Goal: Task Accomplishment & Management: Manage account settings

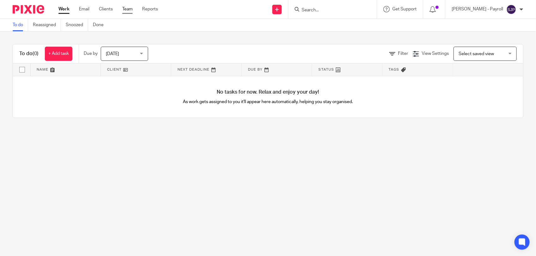
click at [123, 9] on link "Team" at bounding box center [127, 9] width 10 height 6
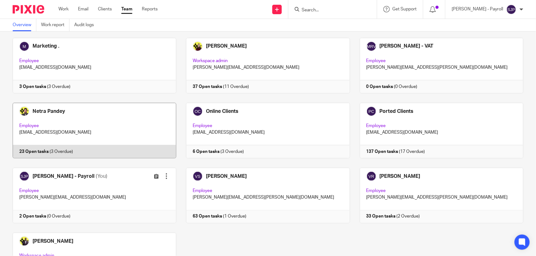
scroll to position [411, 0]
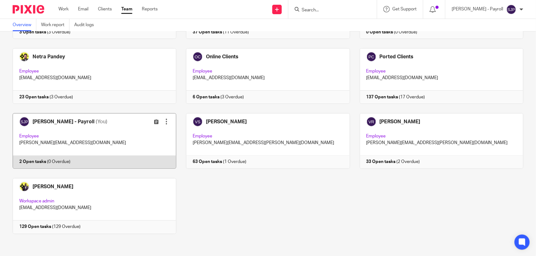
click at [103, 163] on link at bounding box center [89, 141] width 173 height 56
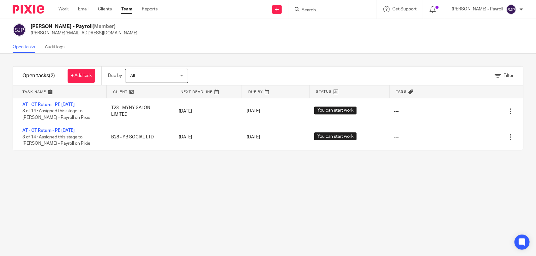
click at [123, 12] on link "Team" at bounding box center [126, 9] width 11 height 6
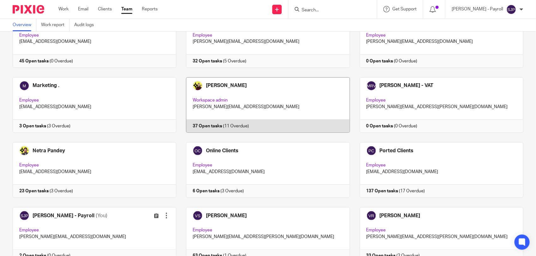
scroll to position [355, 0]
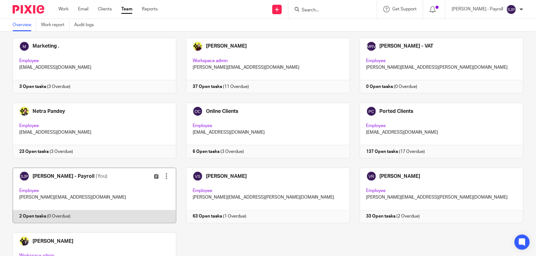
click at [89, 216] on link at bounding box center [89, 196] width 173 height 56
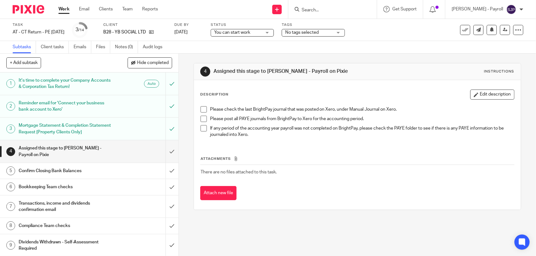
click at [203, 110] on span at bounding box center [203, 109] width 6 height 6
click at [201, 118] on span at bounding box center [203, 119] width 6 height 6
click at [202, 133] on li "If any period of the accounting year payroll was not completed on BrightPay, pl…" at bounding box center [356, 131] width 313 height 13
click at [202, 128] on span at bounding box center [203, 128] width 6 height 6
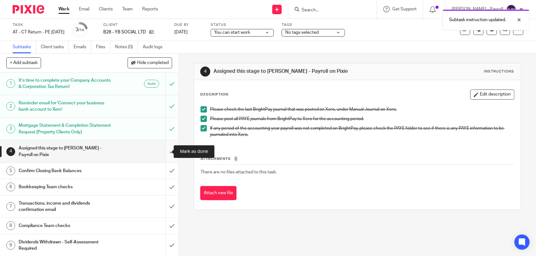
click at [164, 152] on input "submit" at bounding box center [89, 151] width 178 height 22
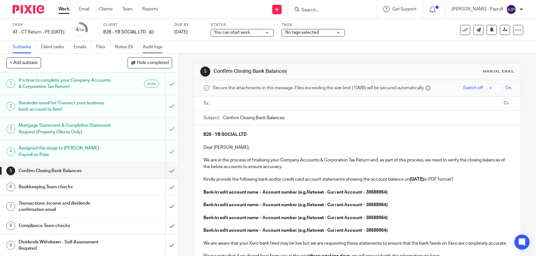
click at [158, 45] on link "Audit logs" at bounding box center [155, 47] width 24 height 12
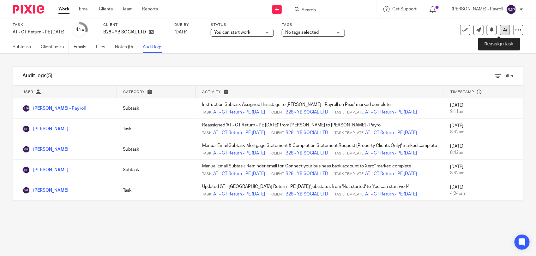
click at [503, 29] on icon at bounding box center [505, 29] width 5 height 5
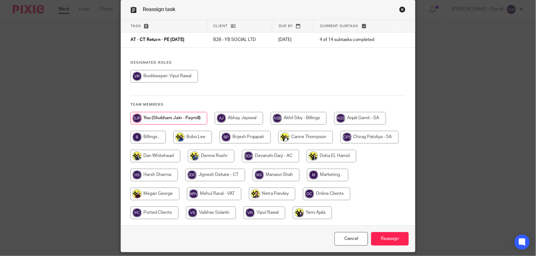
scroll to position [39, 0]
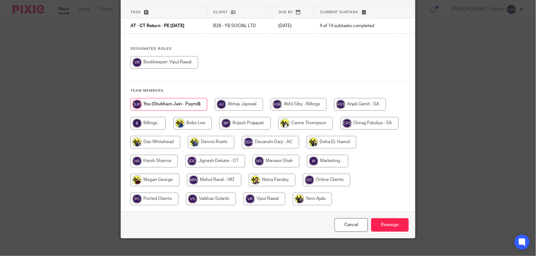
click at [255, 124] on input "radio" at bounding box center [244, 123] width 51 height 13
radio input "true"
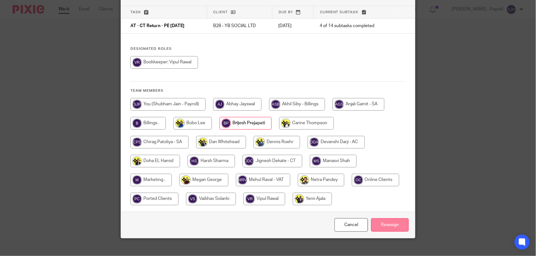
click at [388, 227] on input "Reassign" at bounding box center [390, 225] width 38 height 14
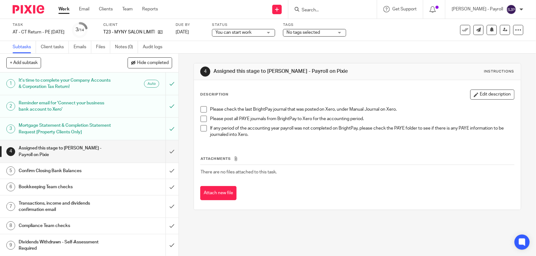
click at [201, 111] on span at bounding box center [203, 109] width 6 height 6
click at [200, 120] on span at bounding box center [203, 119] width 6 height 6
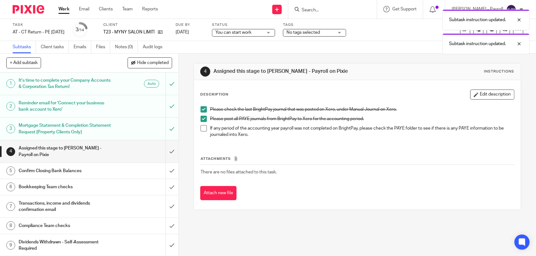
click at [201, 129] on span at bounding box center [203, 128] width 6 height 6
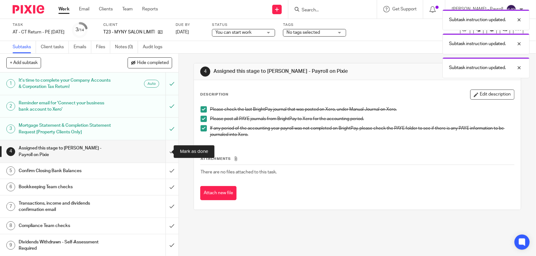
click at [163, 151] on input "submit" at bounding box center [89, 151] width 178 height 22
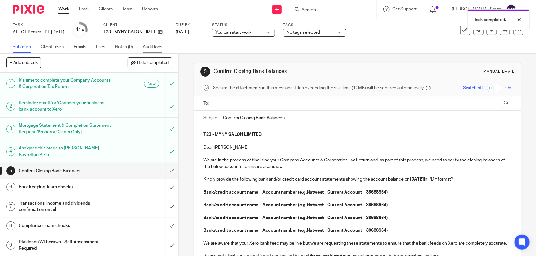
click at [151, 44] on link "Audit logs" at bounding box center [155, 47] width 24 height 12
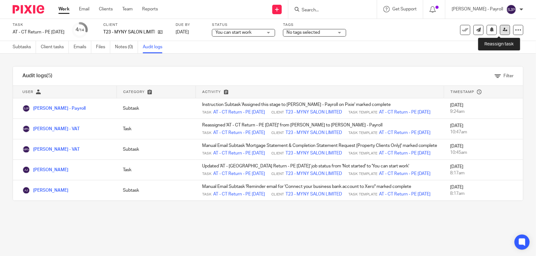
click at [503, 29] on icon at bounding box center [505, 29] width 5 height 5
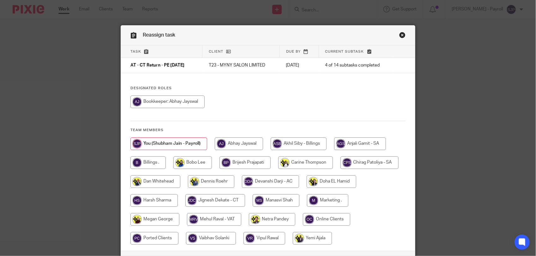
scroll to position [39, 0]
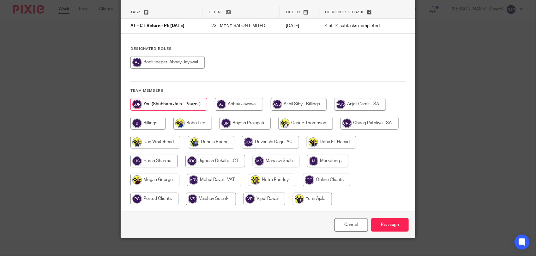
click at [241, 179] on input "radio" at bounding box center [214, 180] width 54 height 13
radio input "true"
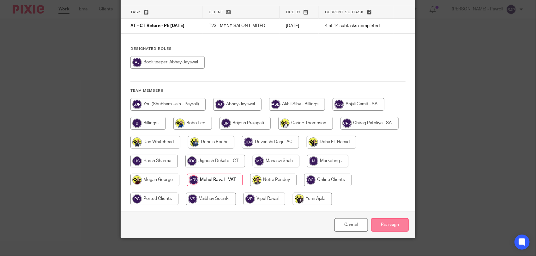
click at [374, 224] on input "Reassign" at bounding box center [390, 225] width 38 height 14
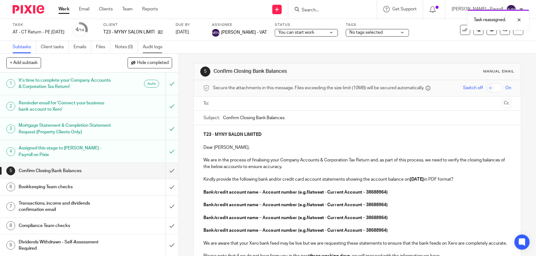
click at [156, 46] on link "Audit logs" at bounding box center [155, 47] width 24 height 12
